Goal: Register for event/course

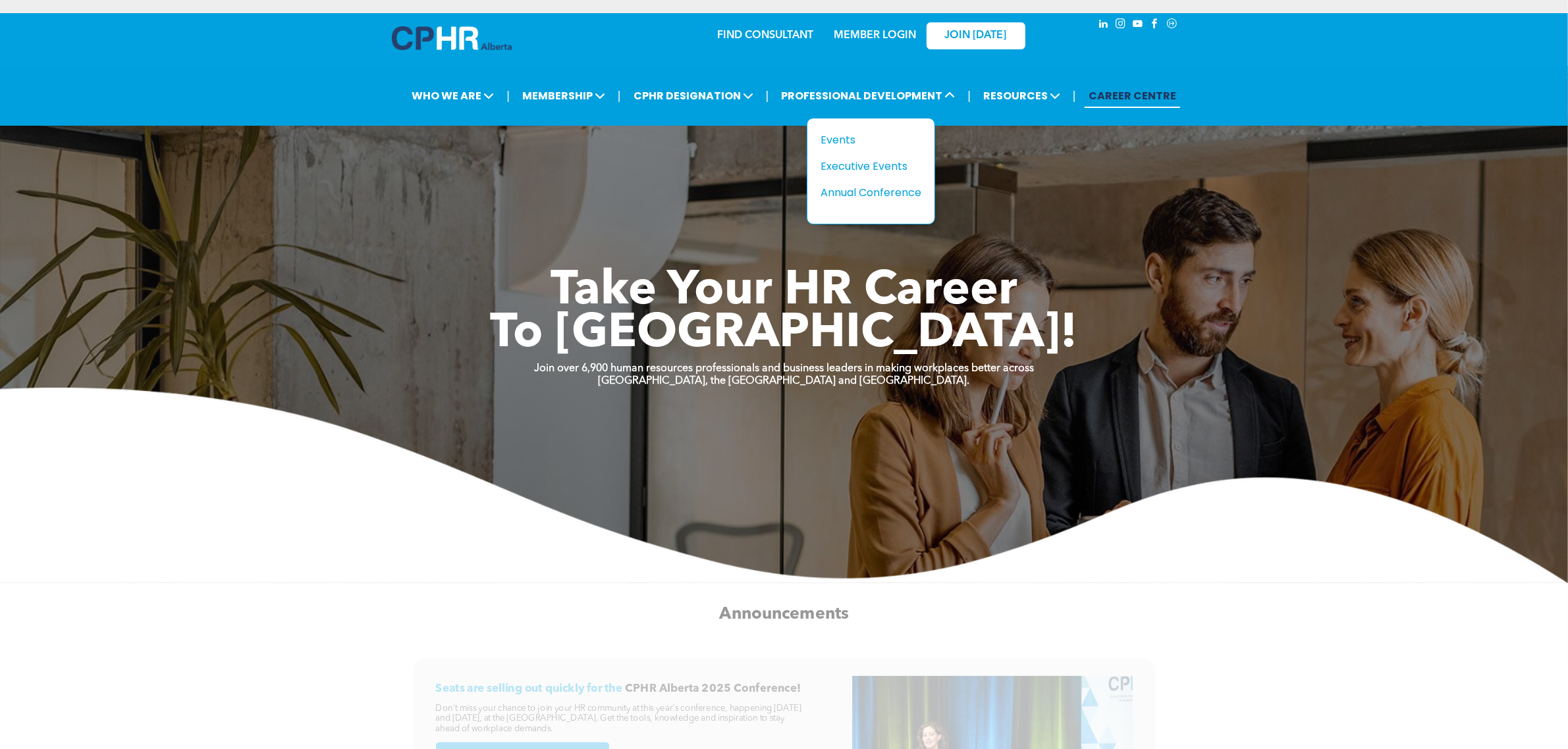
click at [877, 192] on div "Annual Conference" at bounding box center [866, 192] width 91 height 16
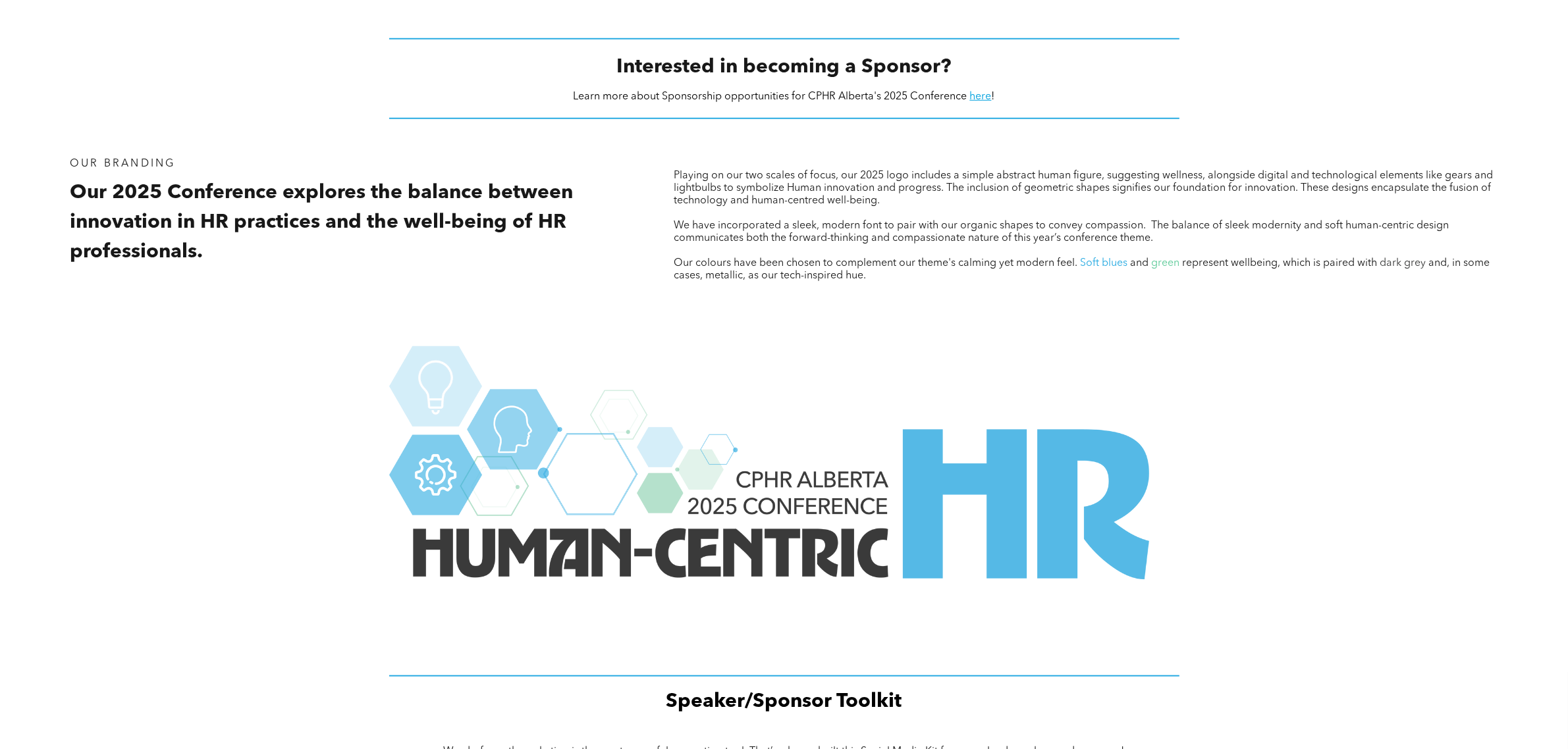
scroll to position [1482, 0]
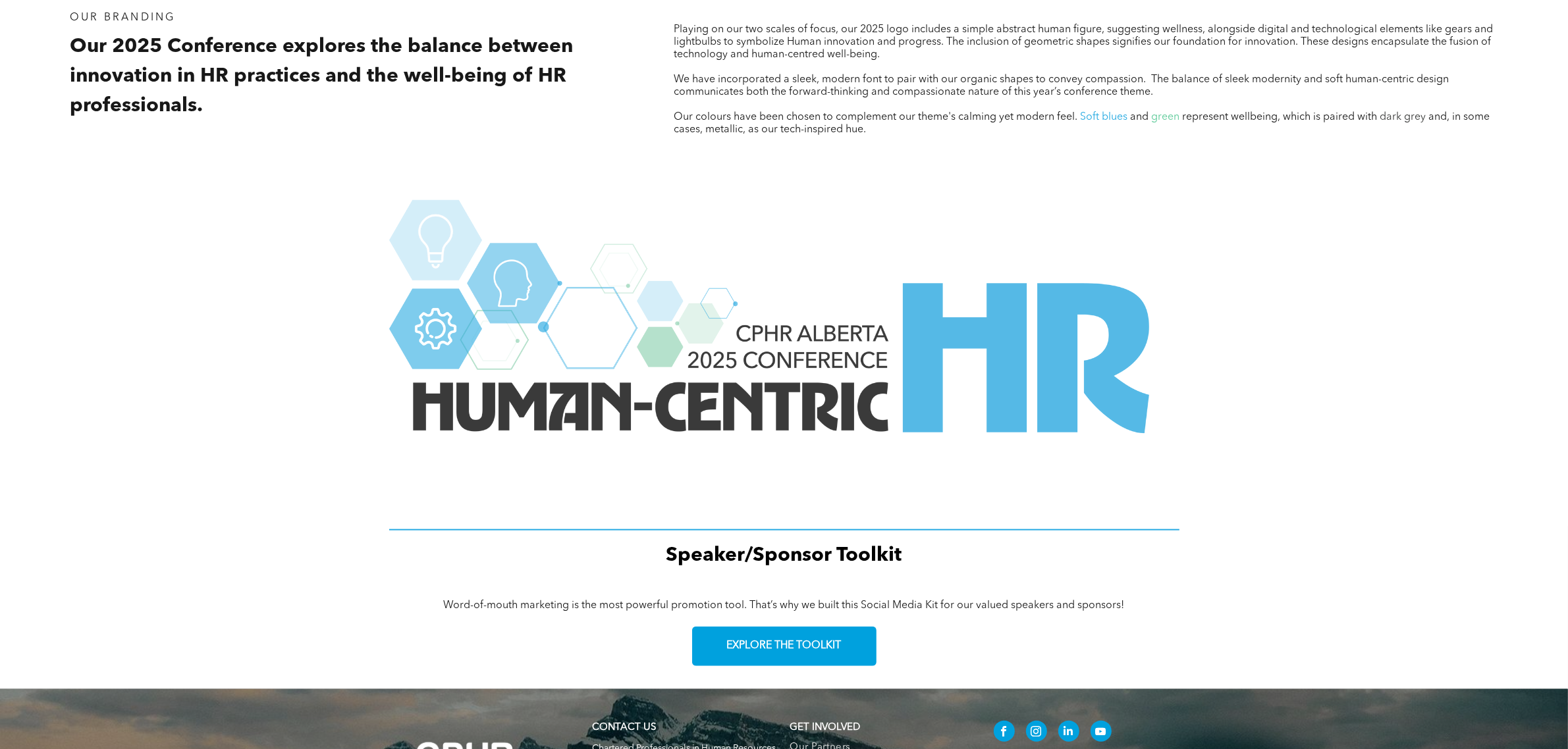
click at [925, 600] on span "Word-of-mouth marketing is the most powerful promotion tool. That’s why we buil…" at bounding box center [784, 605] width 681 height 10
drag, startPoint x: 1050, startPoint y: 598, endPoint x: 1098, endPoint y: 597, distance: 48.0
click at [1051, 600] on span "Word-of-mouth marketing is the most powerful promotion tool. That’s why we buil…" at bounding box center [784, 605] width 681 height 10
drag, startPoint x: 1098, startPoint y: 597, endPoint x: 1105, endPoint y: 597, distance: 7.0
click at [1099, 600] on span "Word-of-mouth marketing is the most powerful promotion tool. That’s why we buil…" at bounding box center [784, 605] width 681 height 10
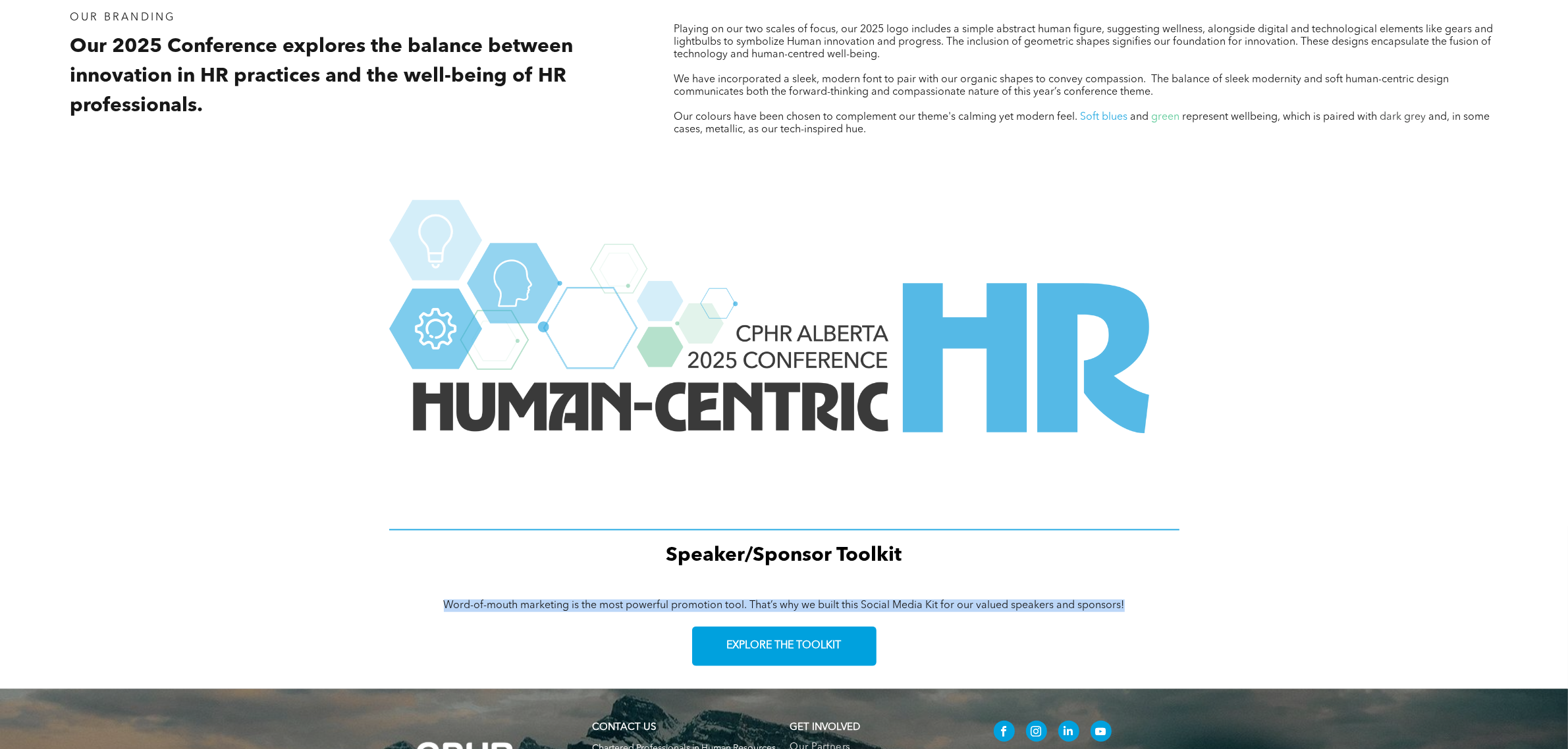
drag, startPoint x: 1161, startPoint y: 596, endPoint x: 448, endPoint y: 593, distance: 713.0
click at [448, 600] on p "Word-of-mouth marketing is the most powerful promotion tool. That’s why we buil…" at bounding box center [784, 606] width 790 height 12
copy span "Word-of-mouth marketing is the most powerful promotion tool. That’s why we buil…"
drag, startPoint x: 854, startPoint y: 653, endPoint x: 862, endPoint y: 657, distance: 8.9
click at [854, 653] on link "EXPLORE THE TOOLKIT" at bounding box center [784, 647] width 184 height 40
